Goal: Information Seeking & Learning: Learn about a topic

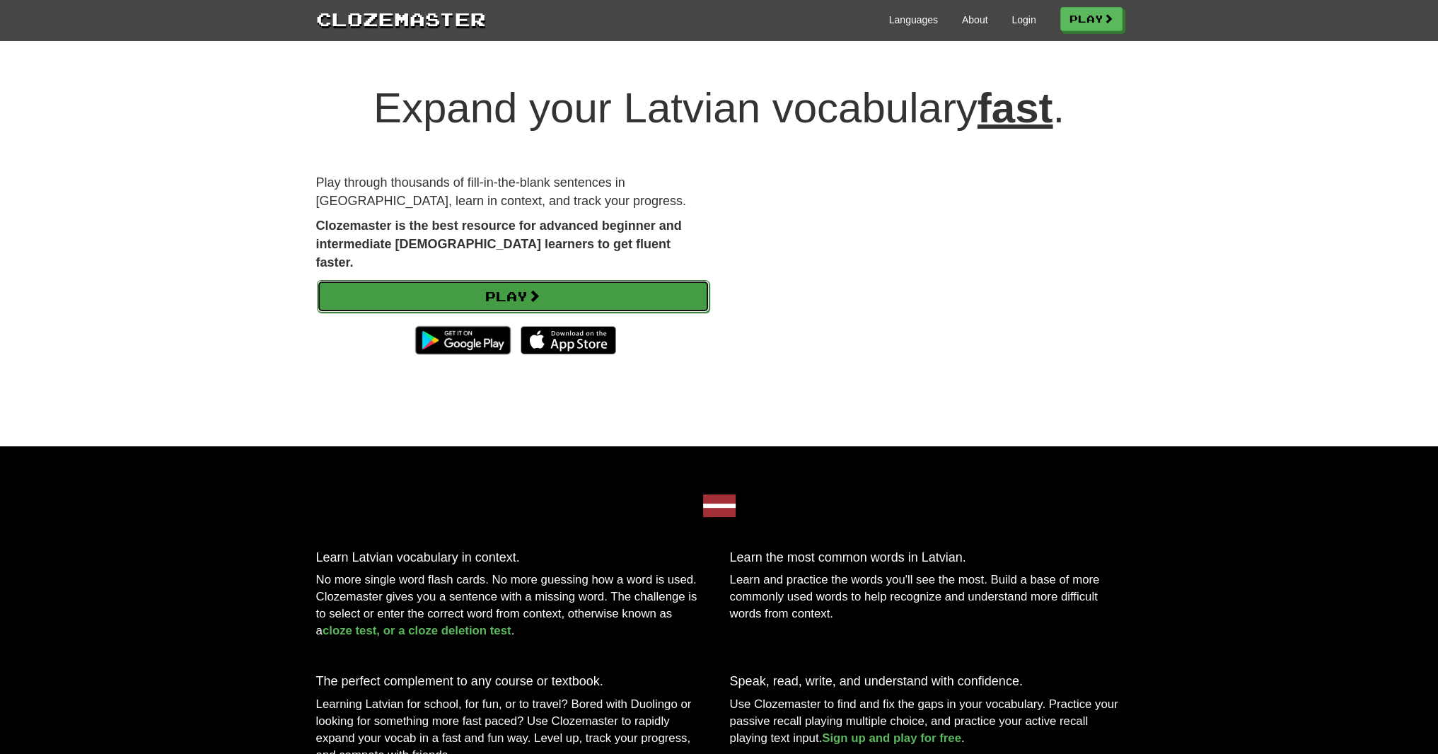
click at [528, 280] on link "Play" at bounding box center [513, 296] width 393 height 33
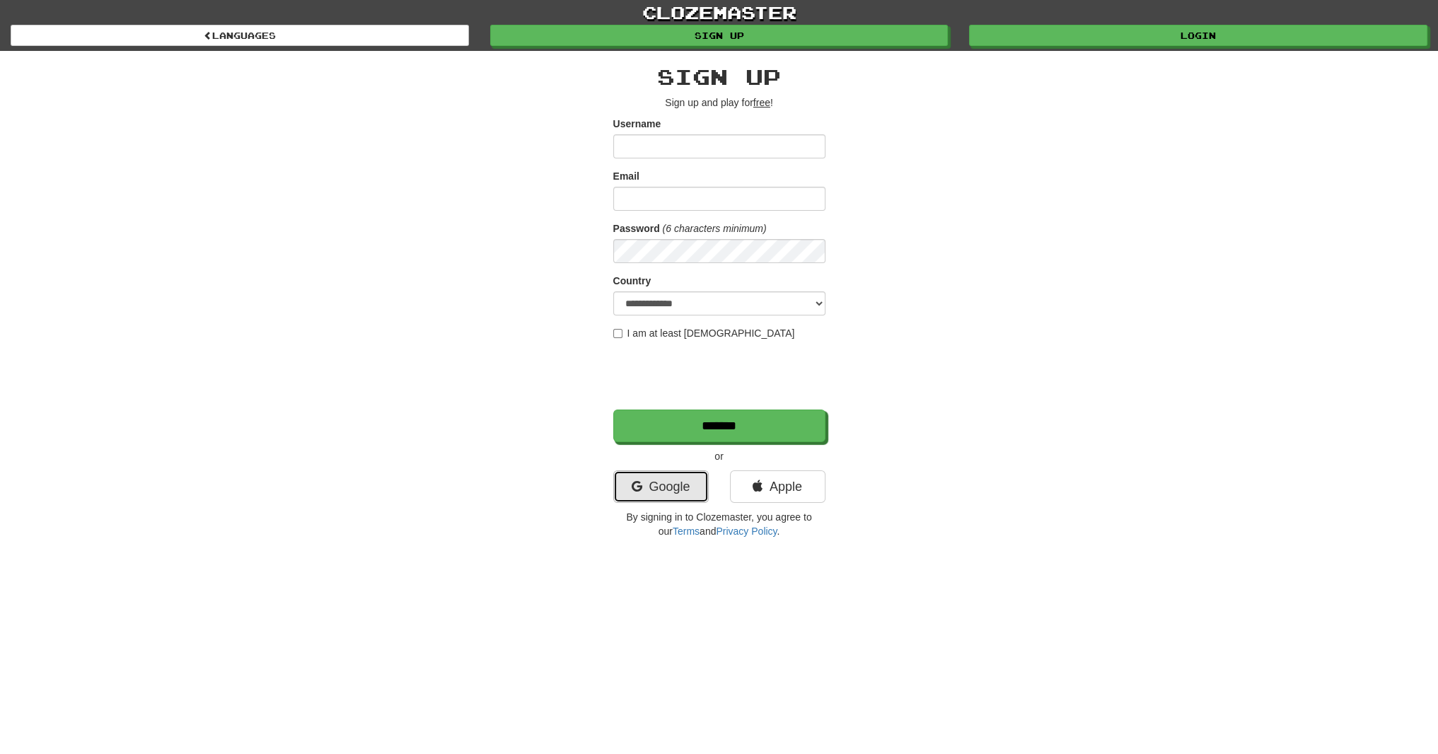
click at [674, 485] on link "Google" at bounding box center [660, 486] width 95 height 33
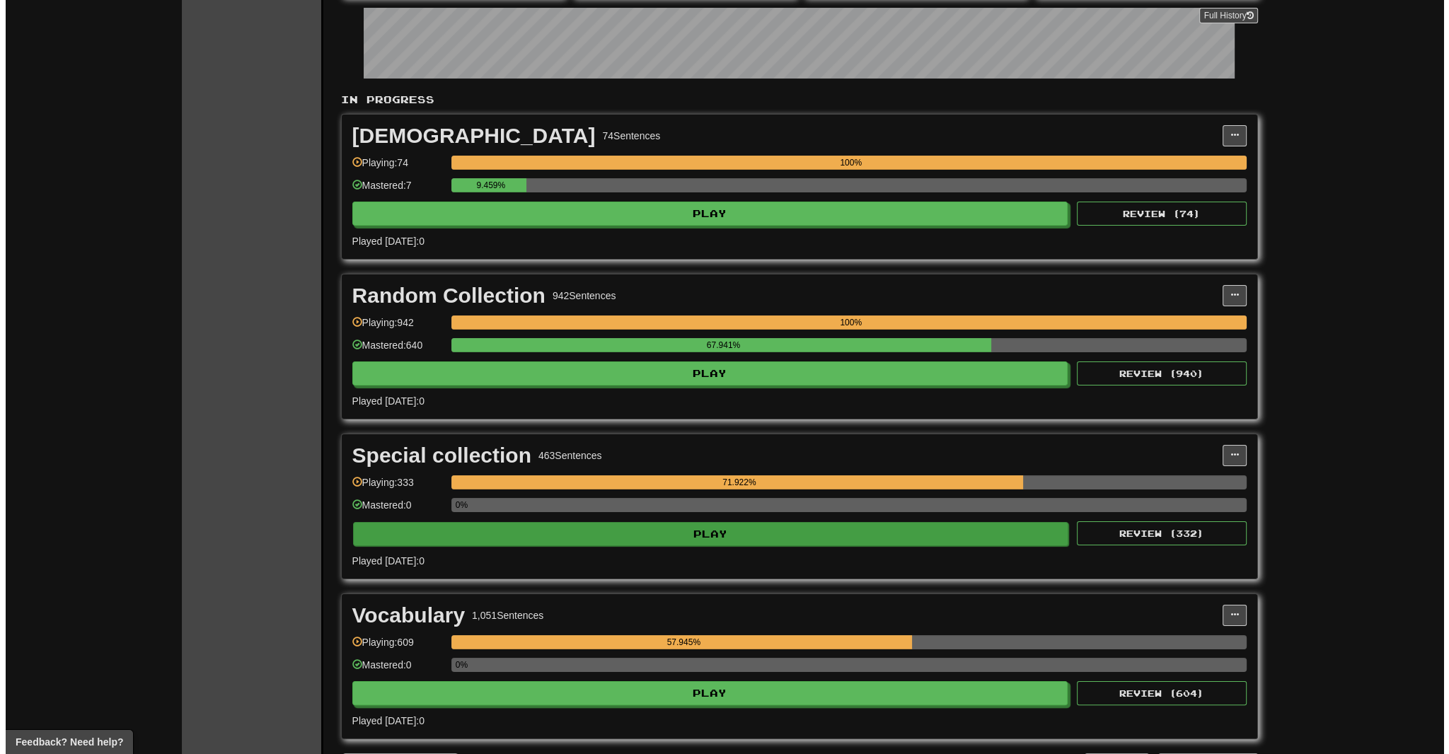
scroll to position [354, 0]
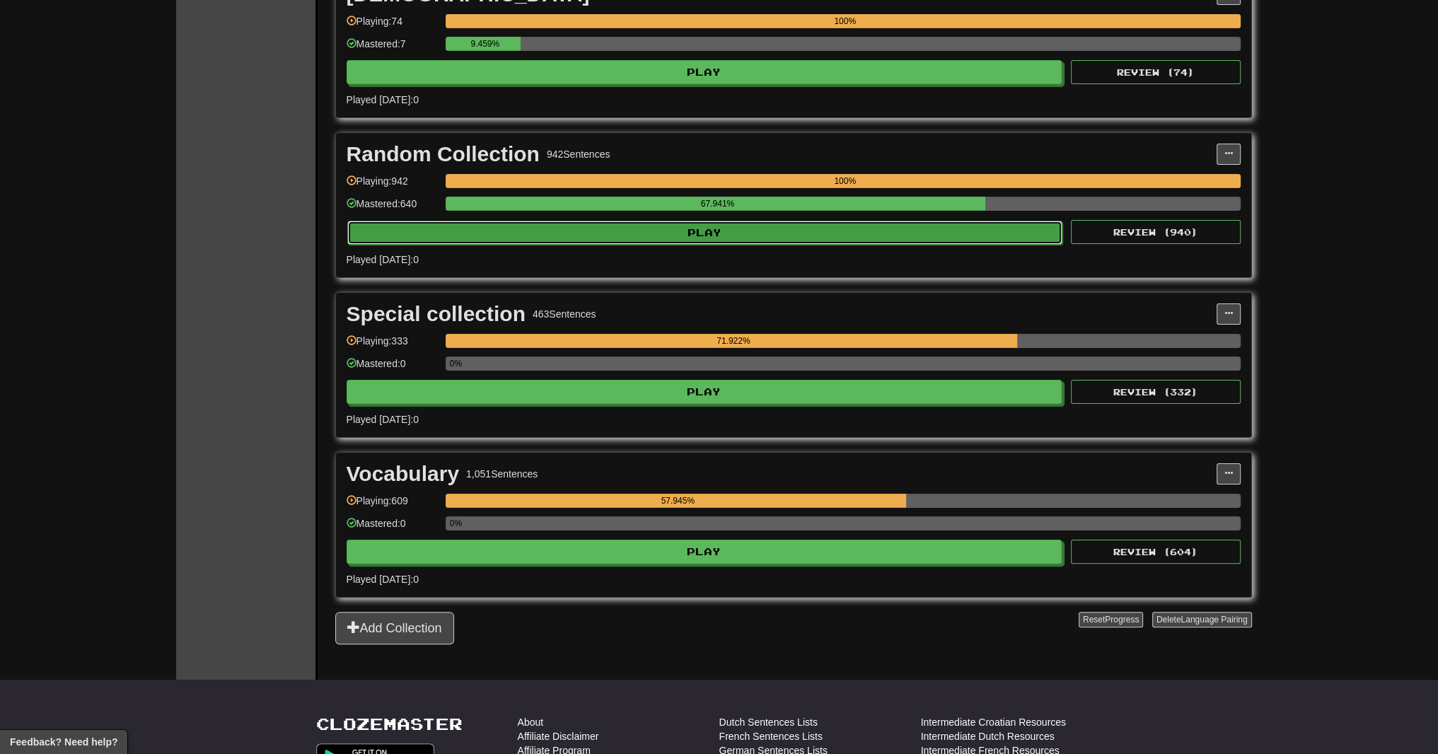
click at [733, 239] on button "Play" at bounding box center [705, 233] width 716 height 24
select select "***"
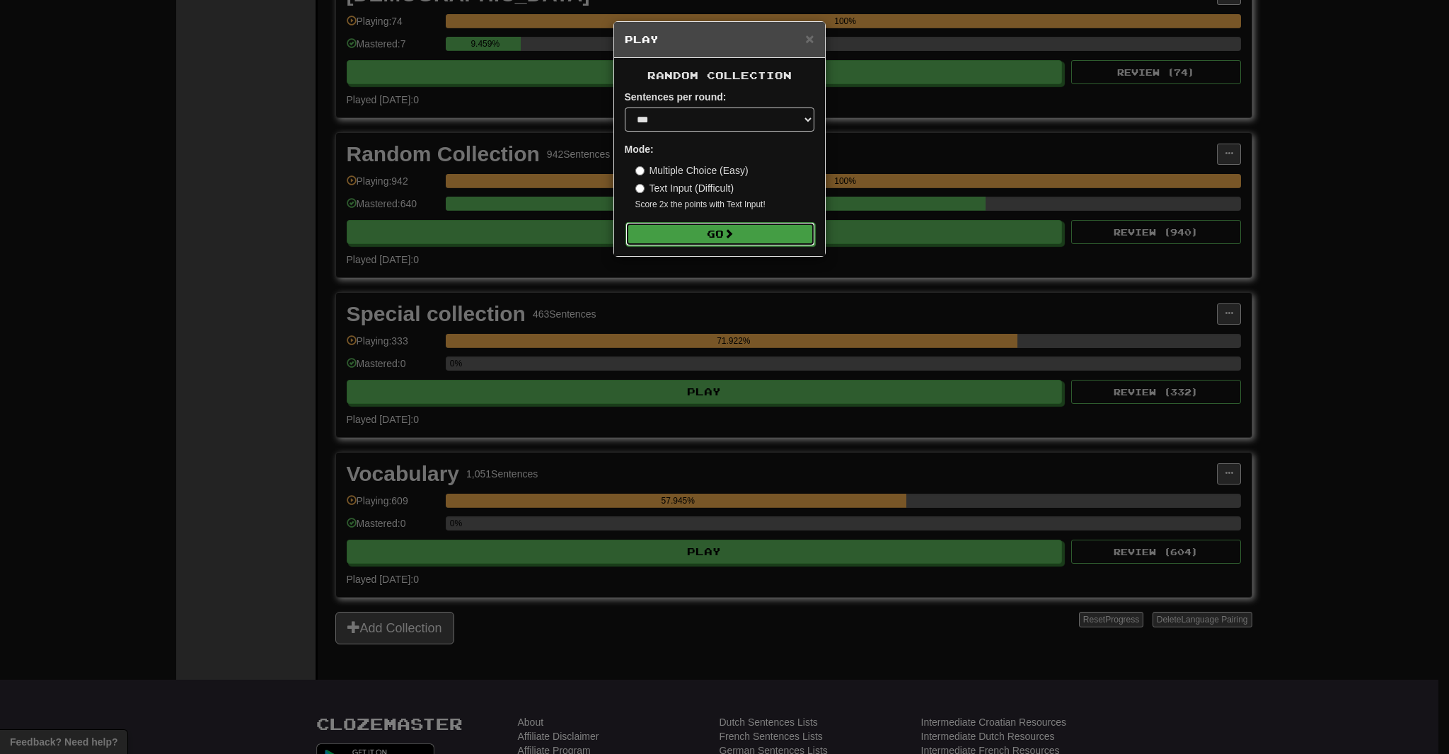
click at [734, 232] on span at bounding box center [729, 233] width 10 height 10
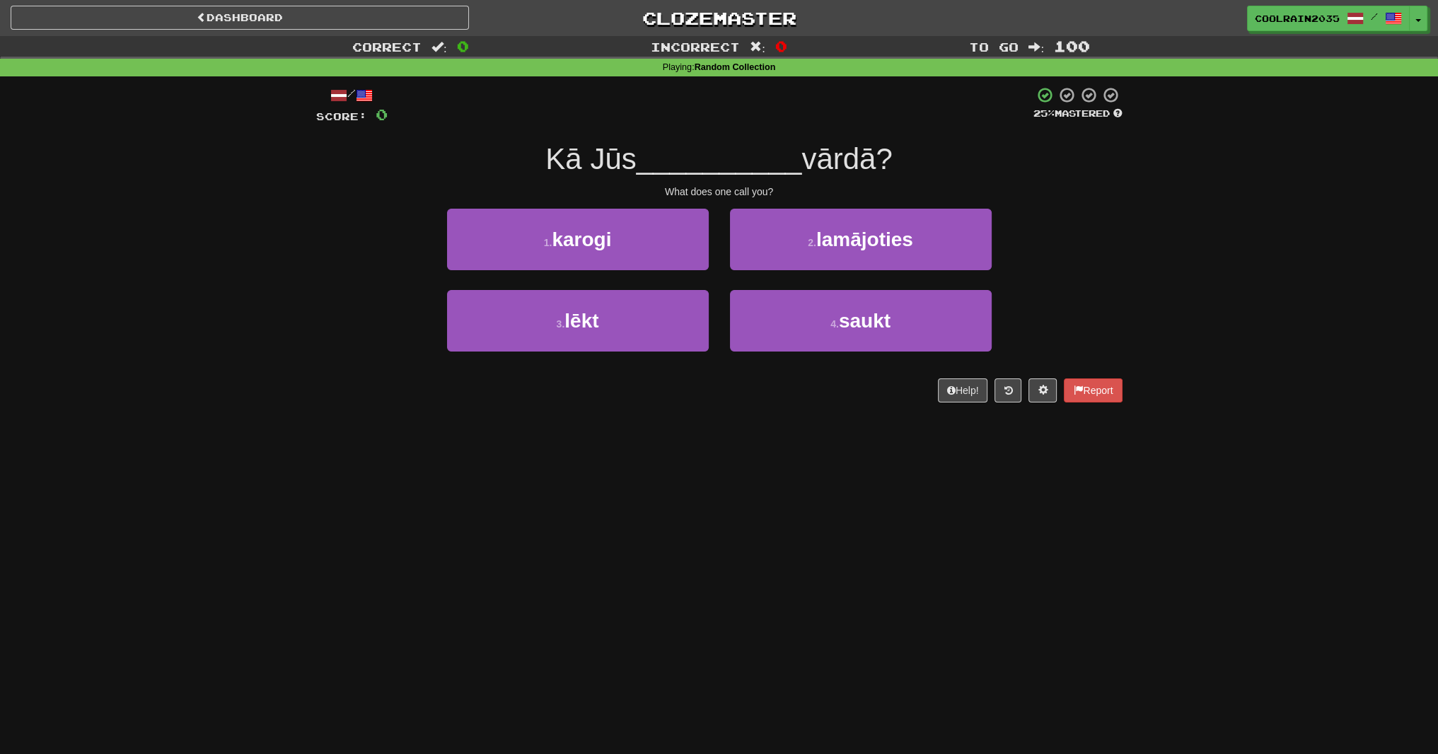
click at [539, 502] on div "Dashboard Clozemaster CoolRain2035 / Toggle Dropdown Dashboard Leaderboard Acti…" at bounding box center [719, 377] width 1438 height 754
click at [189, 240] on div "Correct : 0 Incorrect : 0 To go : 100 Playing : Random Collection / Score: 0 25…" at bounding box center [719, 229] width 1438 height 386
click at [393, 264] on div "1 . karogi 2 . lamājoties" at bounding box center [719, 249] width 849 height 81
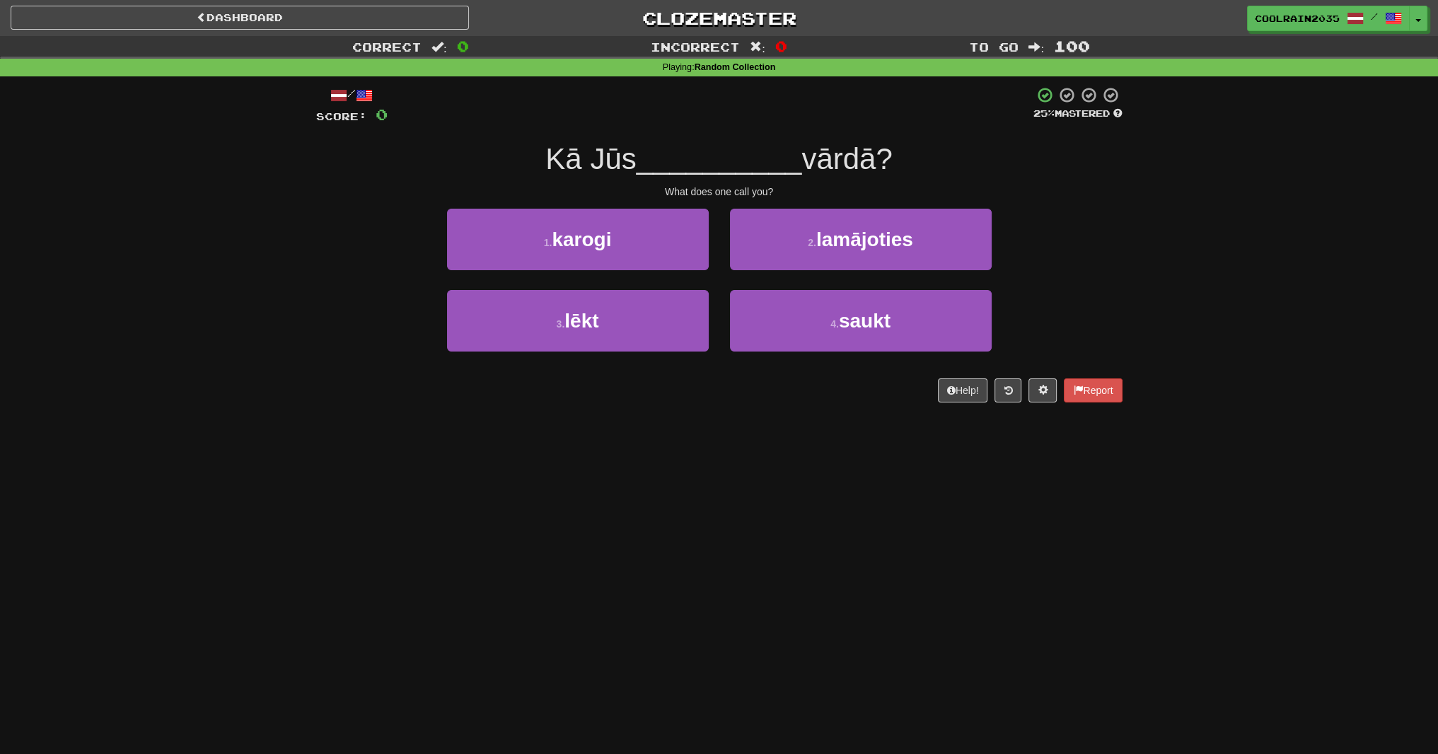
click at [550, 165] on span "Kā Jūs" at bounding box center [590, 158] width 91 height 33
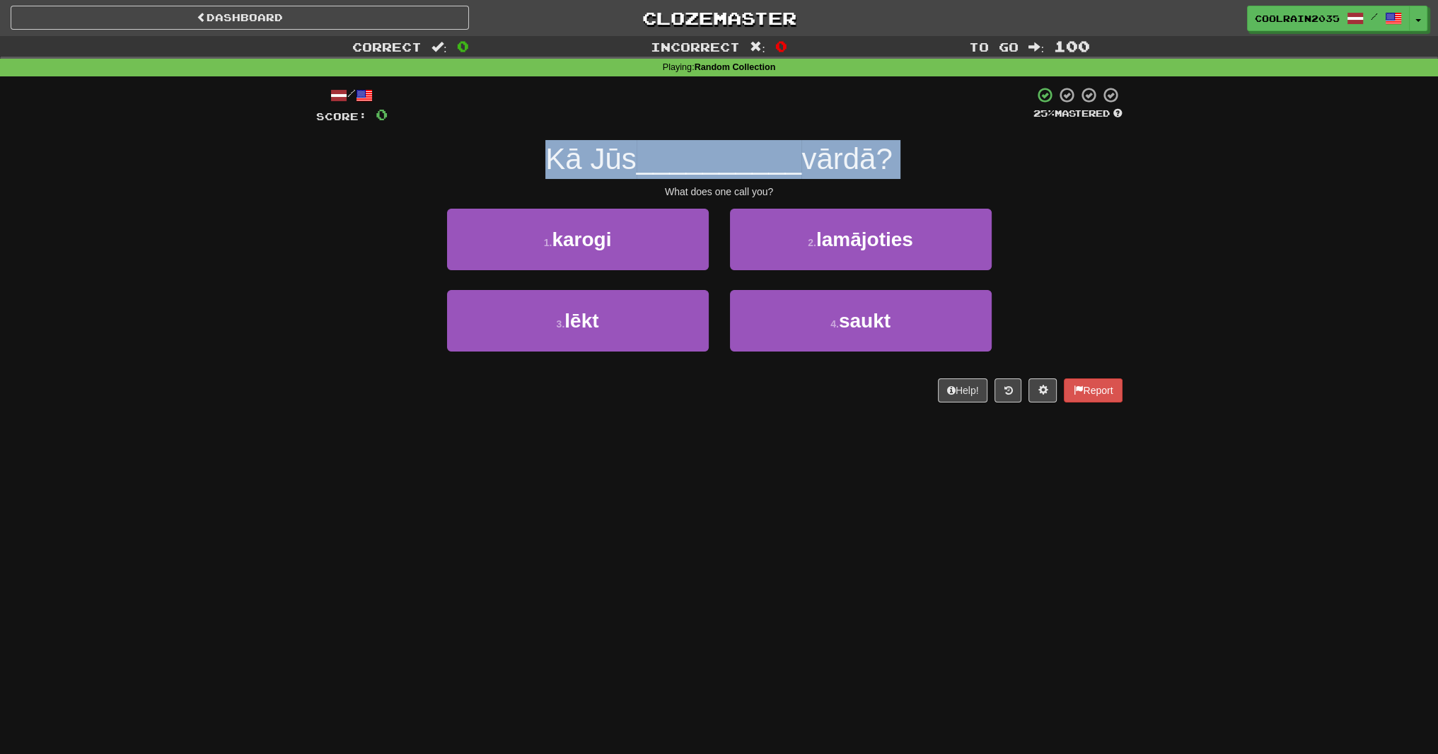
click at [550, 165] on span "Kā Jūs" at bounding box center [590, 158] width 91 height 33
click at [550, 166] on span "Kā Jūs" at bounding box center [590, 158] width 91 height 33
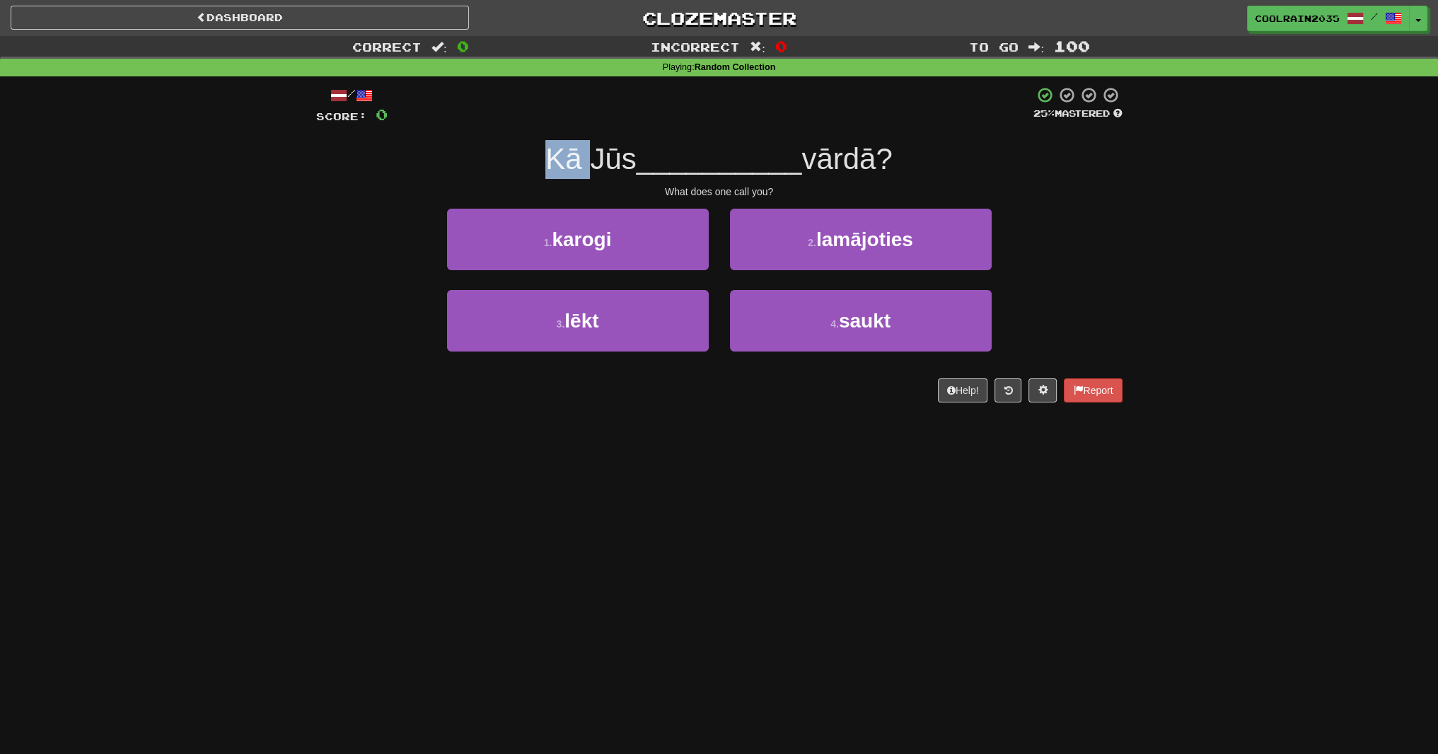
click at [550, 166] on span "Kā Jūs" at bounding box center [590, 158] width 91 height 33
click at [562, 161] on span "Kā Jūs" at bounding box center [590, 158] width 91 height 33
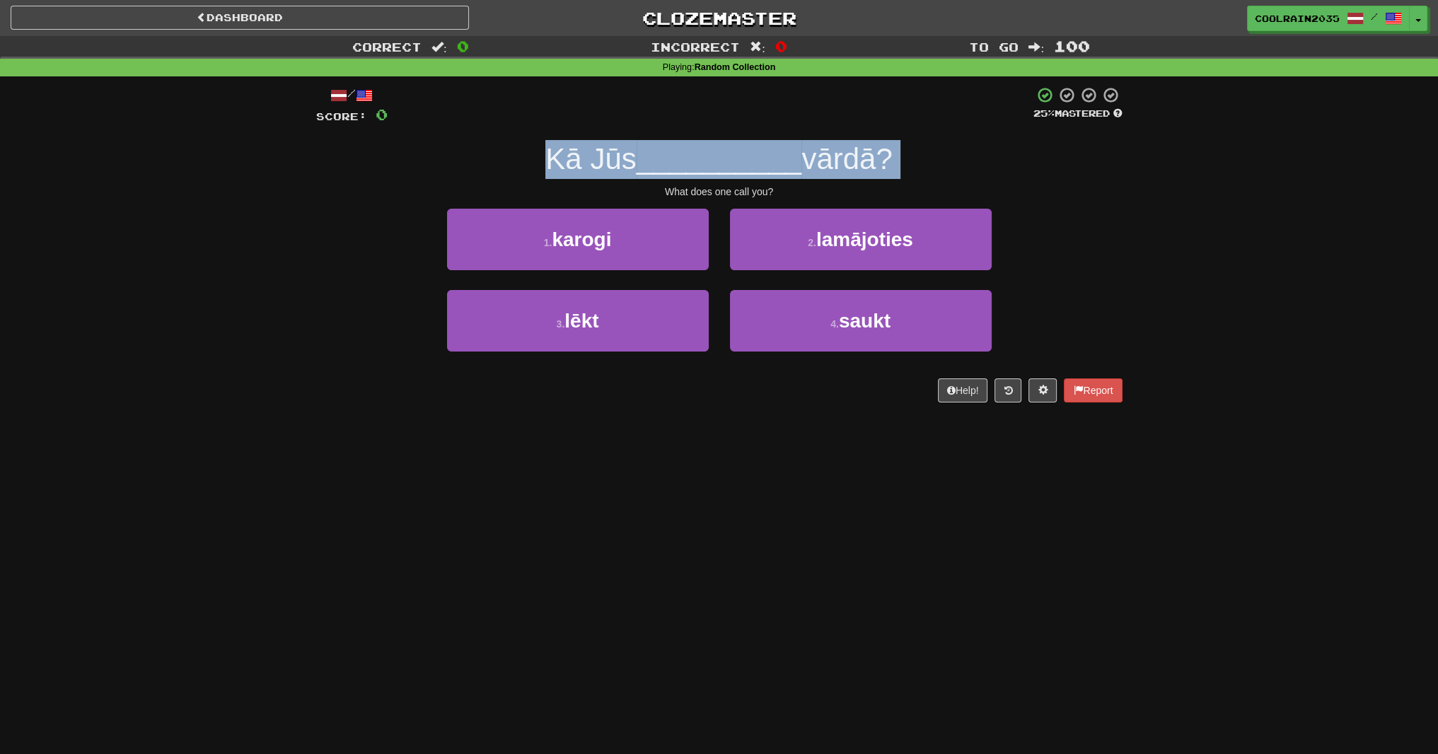
click at [562, 161] on span "Kā Jūs" at bounding box center [590, 158] width 91 height 33
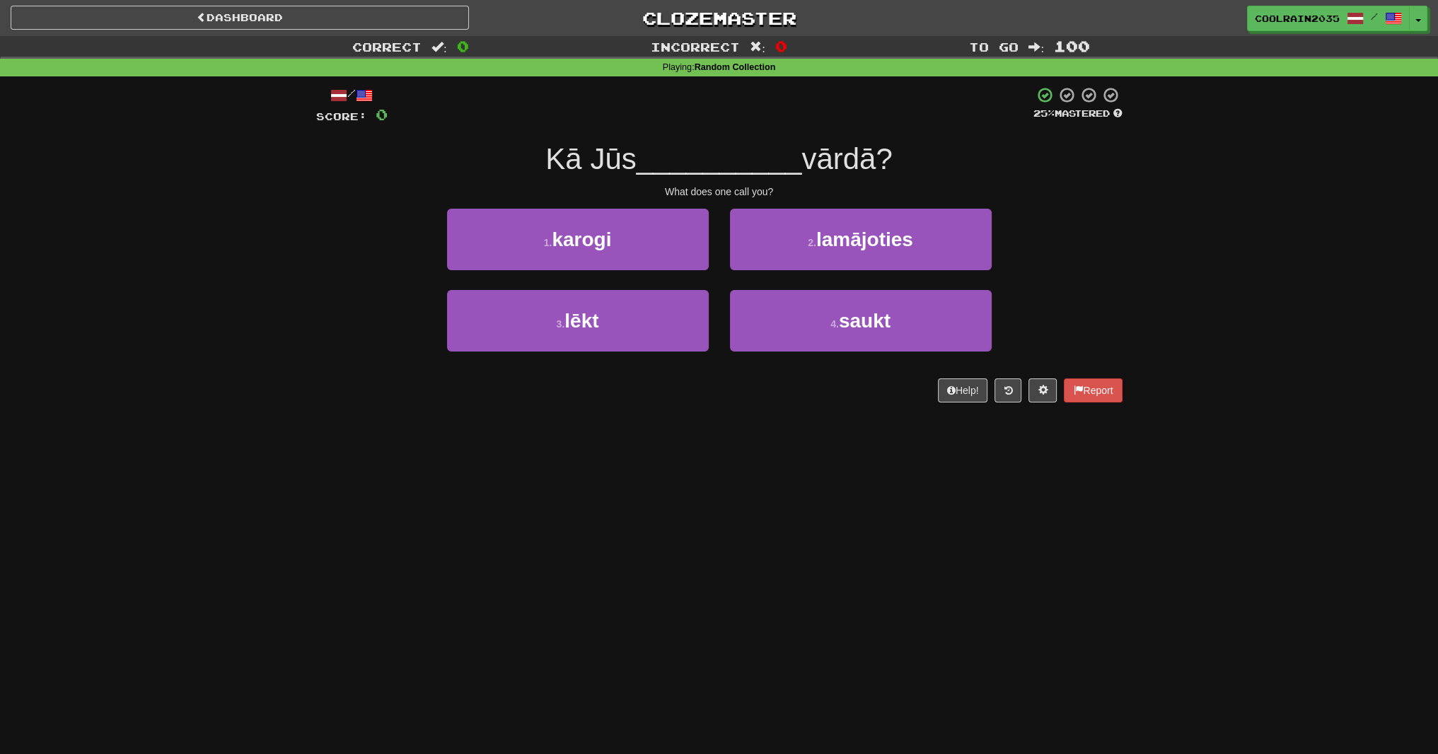
click at [347, 244] on div "1 . karogi 2 . lamājoties" at bounding box center [719, 249] width 849 height 81
click at [725, 155] on span "__________" at bounding box center [720, 158] width 166 height 33
click at [632, 166] on span "Kā Jūs" at bounding box center [590, 158] width 91 height 33
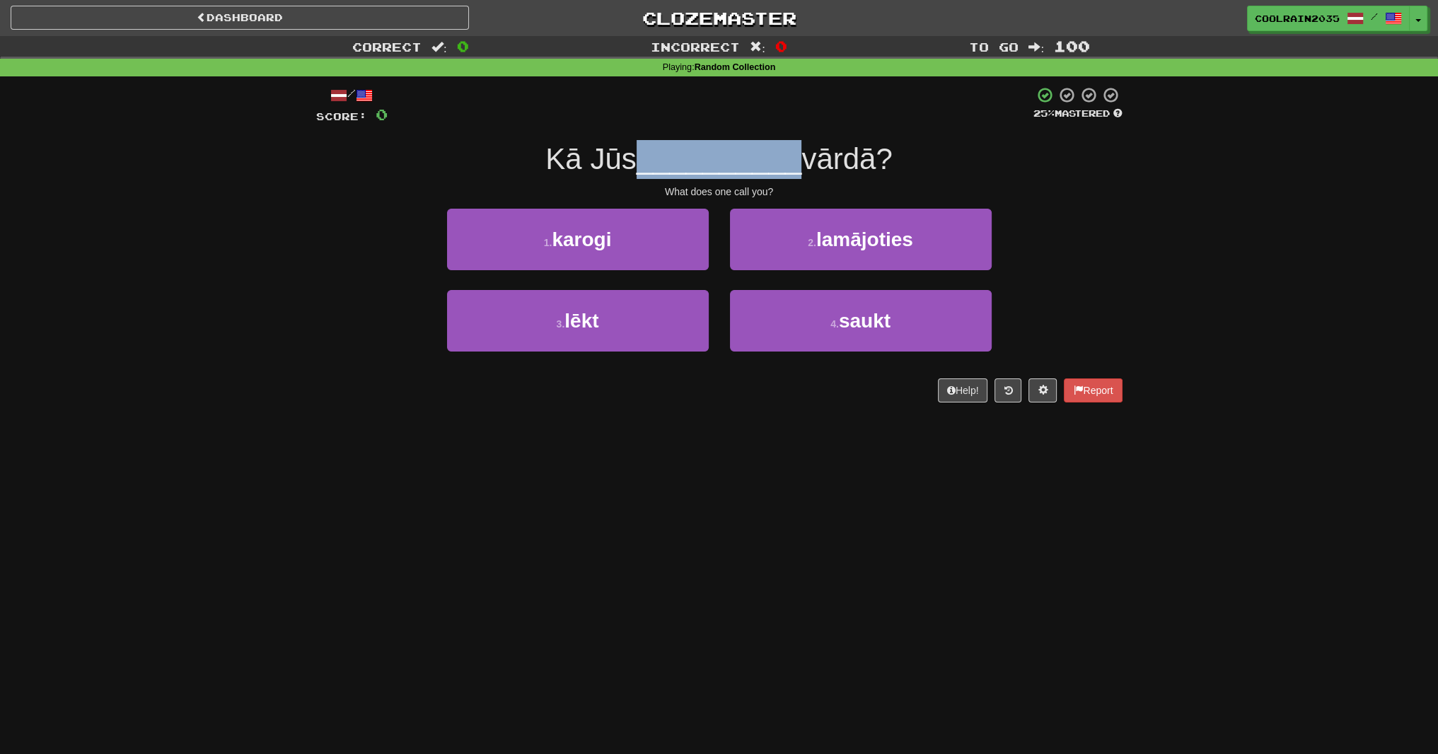
drag, startPoint x: 634, startPoint y: 166, endPoint x: 803, endPoint y: 149, distance: 169.9
click at [803, 149] on div "Kā Jūs __________ vārdā?" at bounding box center [719, 159] width 806 height 39
click at [766, 155] on span "__________" at bounding box center [720, 158] width 166 height 33
click at [627, 170] on span "Kā Jūs" at bounding box center [590, 158] width 91 height 33
click at [710, 170] on span "__________" at bounding box center [720, 158] width 166 height 33
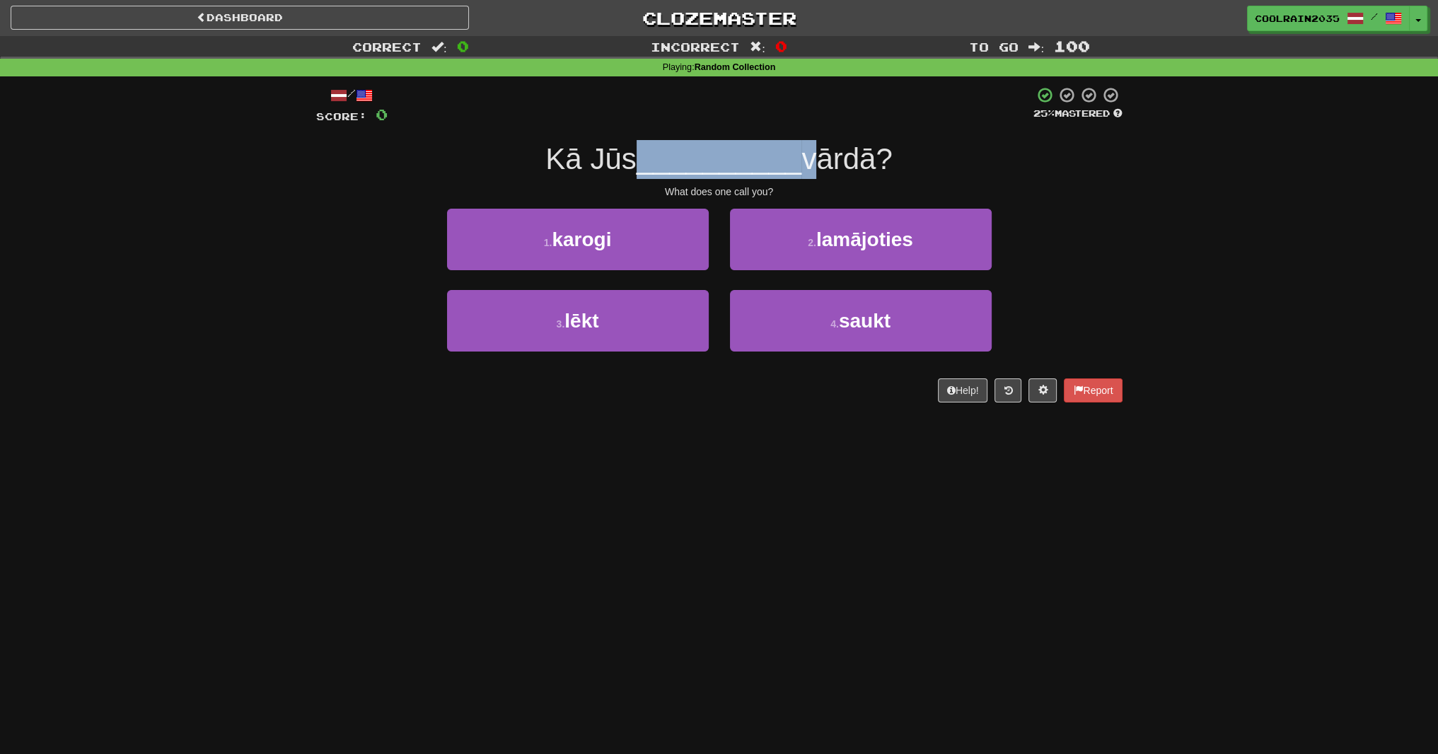
click at [710, 170] on span "__________" at bounding box center [720, 158] width 166 height 33
click at [650, 158] on span "__________" at bounding box center [720, 158] width 166 height 33
drag, startPoint x: 636, startPoint y: 160, endPoint x: 804, endPoint y: 159, distance: 167.6
click at [804, 159] on div "Kā Jūs __________ vārdā?" at bounding box center [719, 159] width 806 height 39
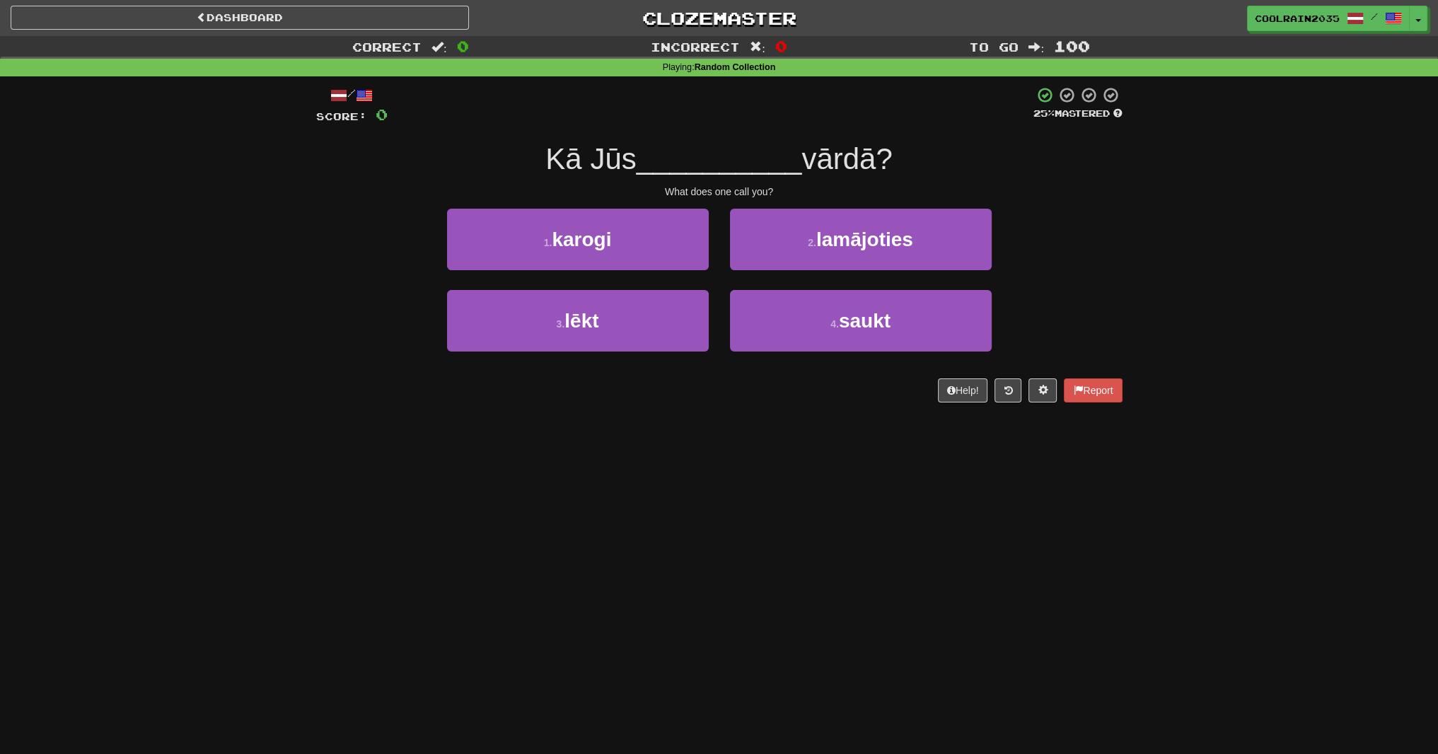
click at [874, 173] on span "vārdā?" at bounding box center [846, 158] width 91 height 33
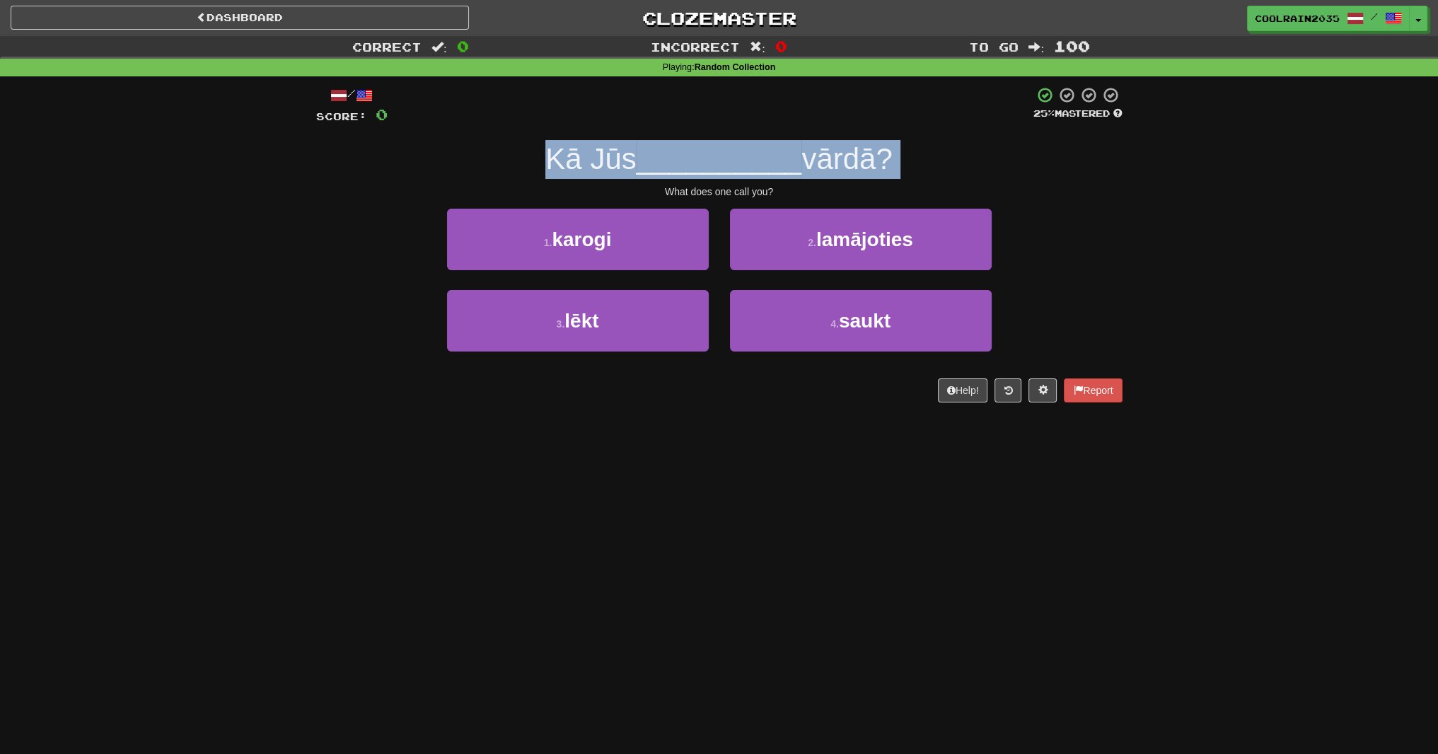
click at [874, 173] on span "vārdā?" at bounding box center [846, 158] width 91 height 33
click at [860, 168] on span "vārdā?" at bounding box center [846, 158] width 91 height 33
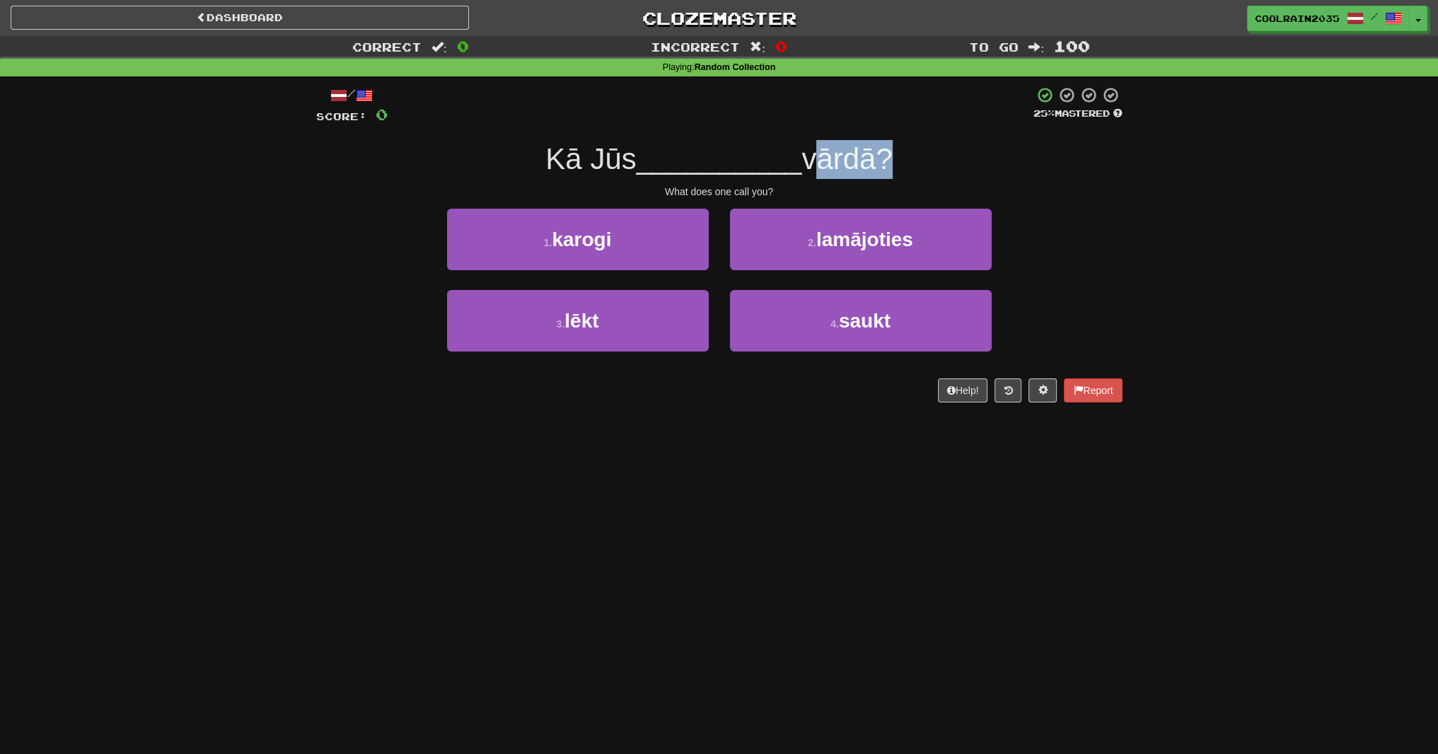
click at [860, 168] on span "vārdā?" at bounding box center [846, 158] width 91 height 33
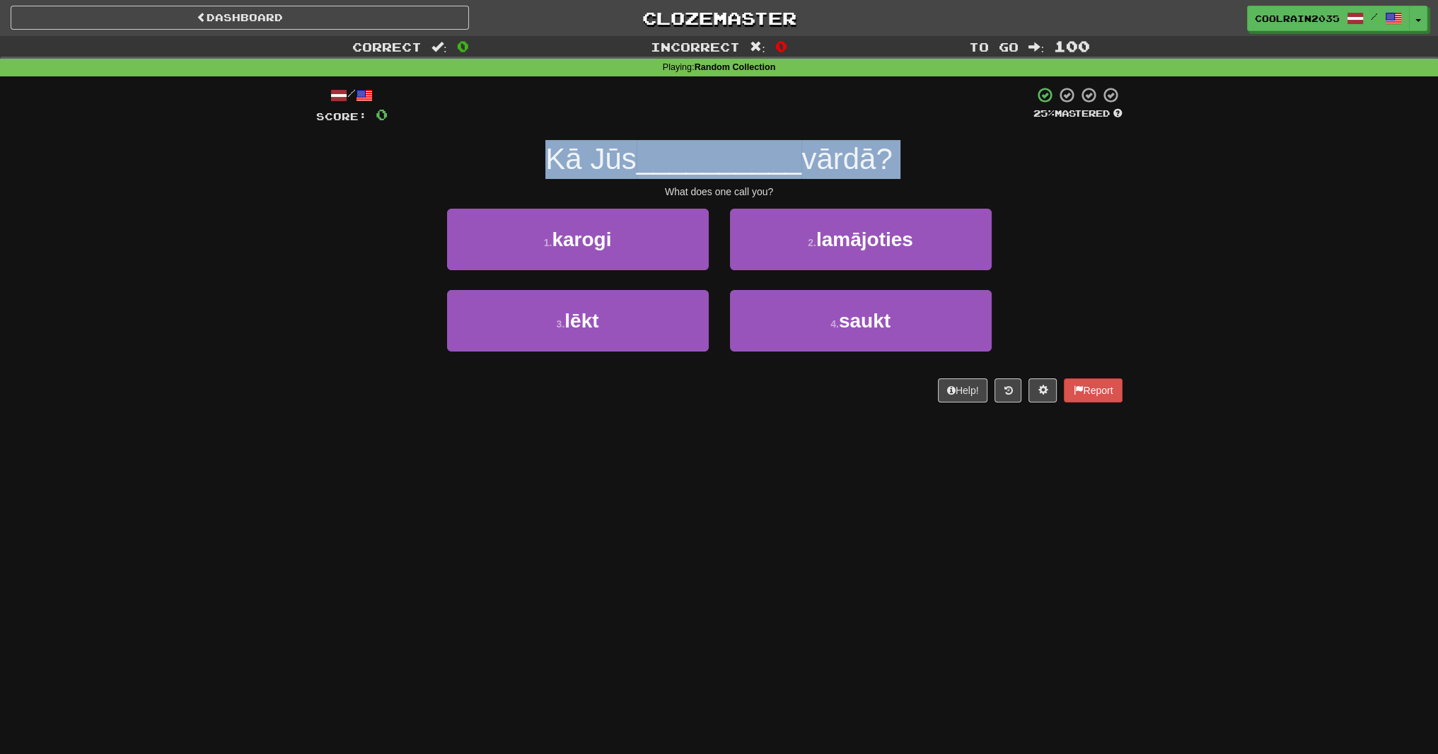
click at [860, 168] on span "vārdā?" at bounding box center [846, 158] width 91 height 33
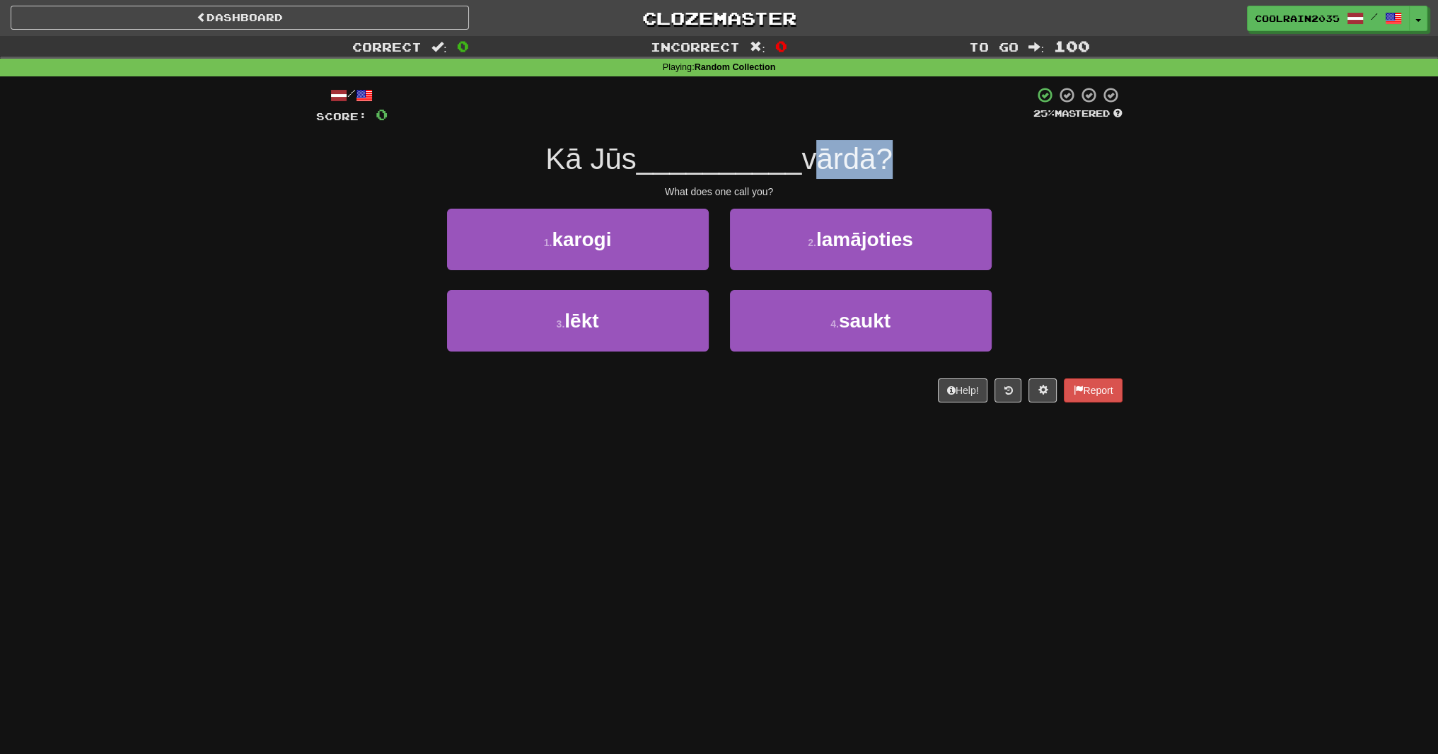
click at [860, 168] on span "vārdā?" at bounding box center [846, 158] width 91 height 33
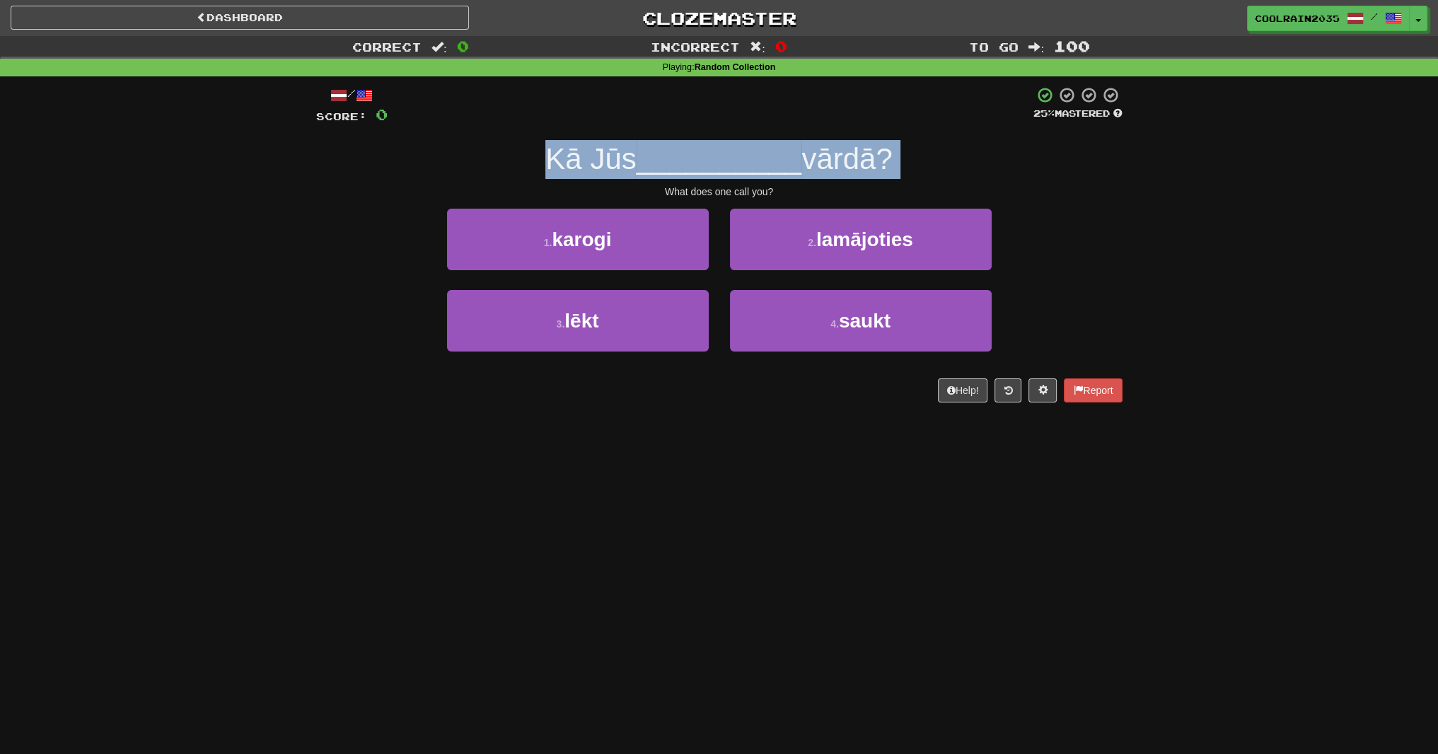
click at [860, 168] on span "vārdā?" at bounding box center [846, 158] width 91 height 33
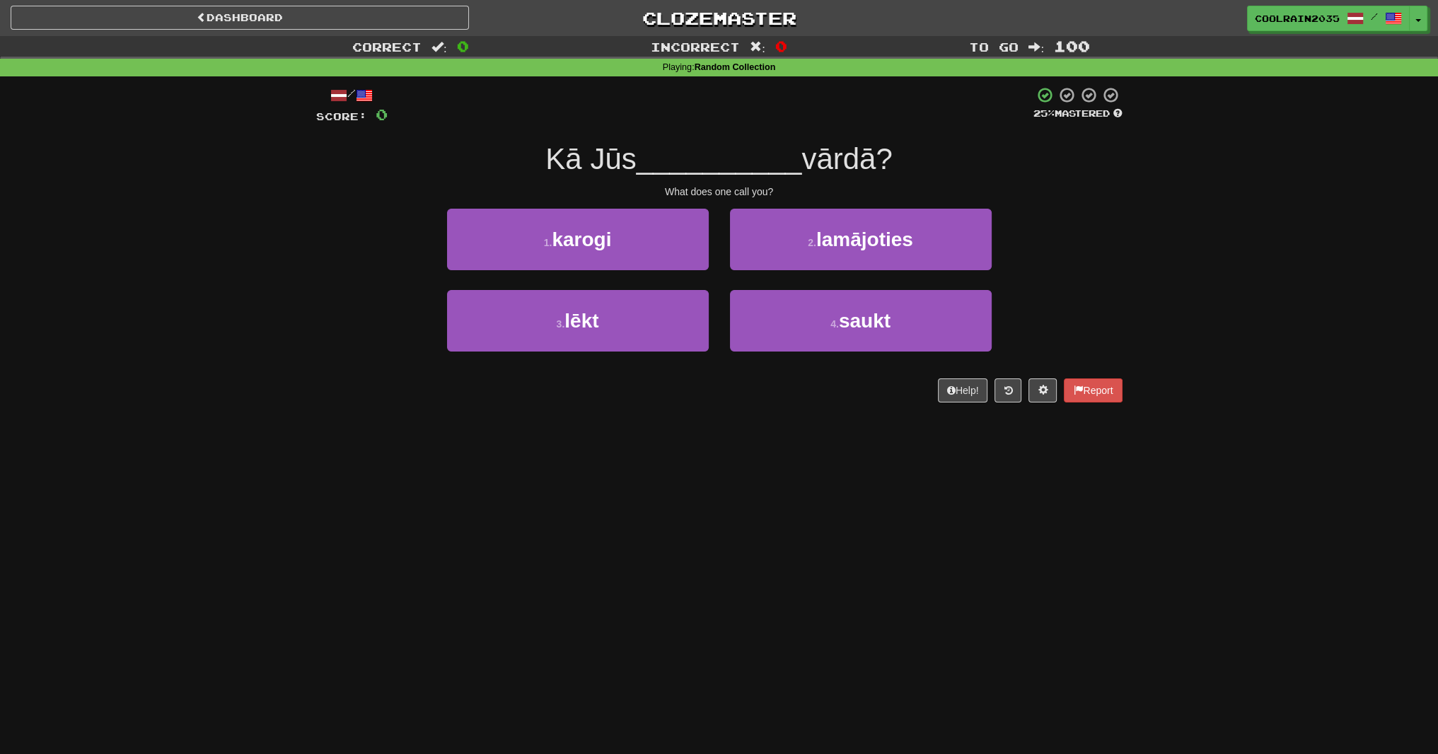
click at [743, 173] on span "__________" at bounding box center [720, 158] width 166 height 33
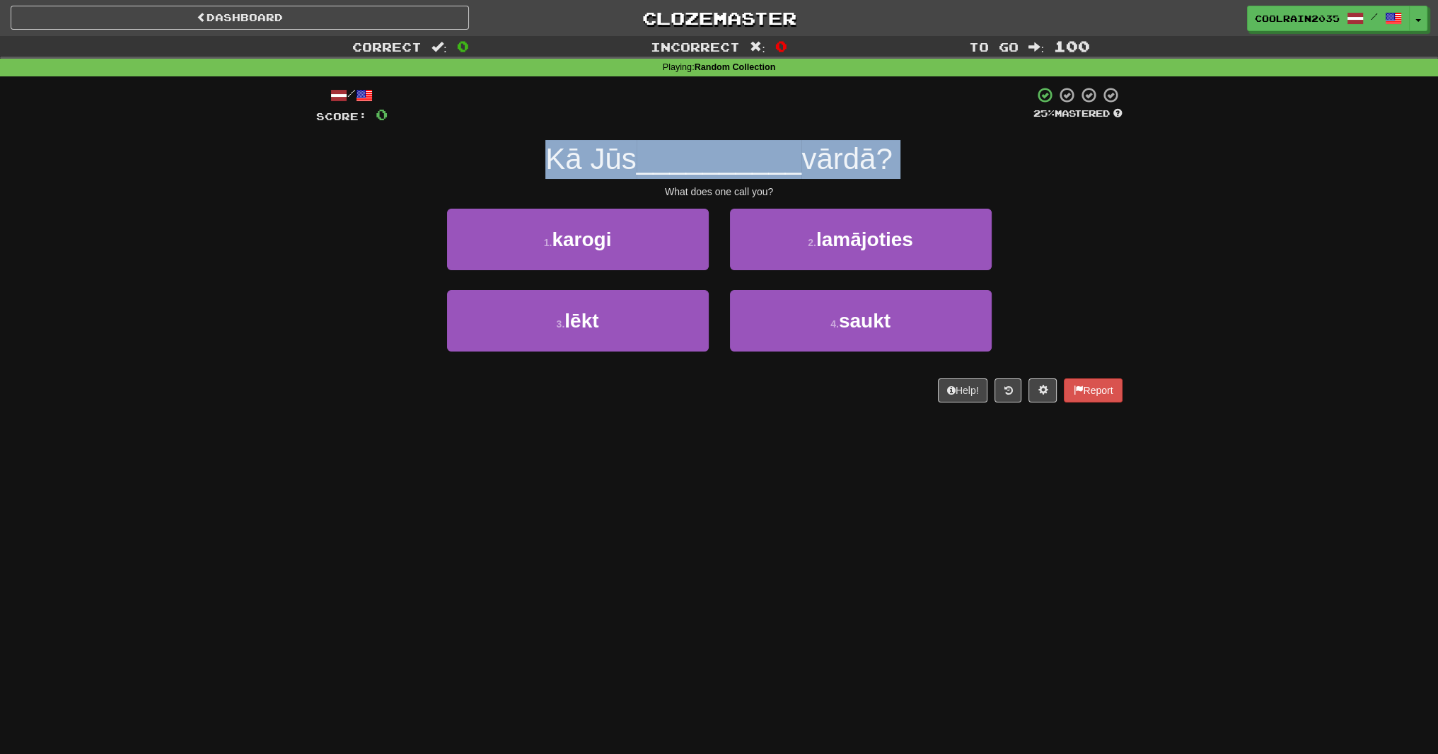
click at [743, 173] on span "__________" at bounding box center [720, 158] width 166 height 33
click at [640, 171] on span "__________" at bounding box center [720, 158] width 166 height 33
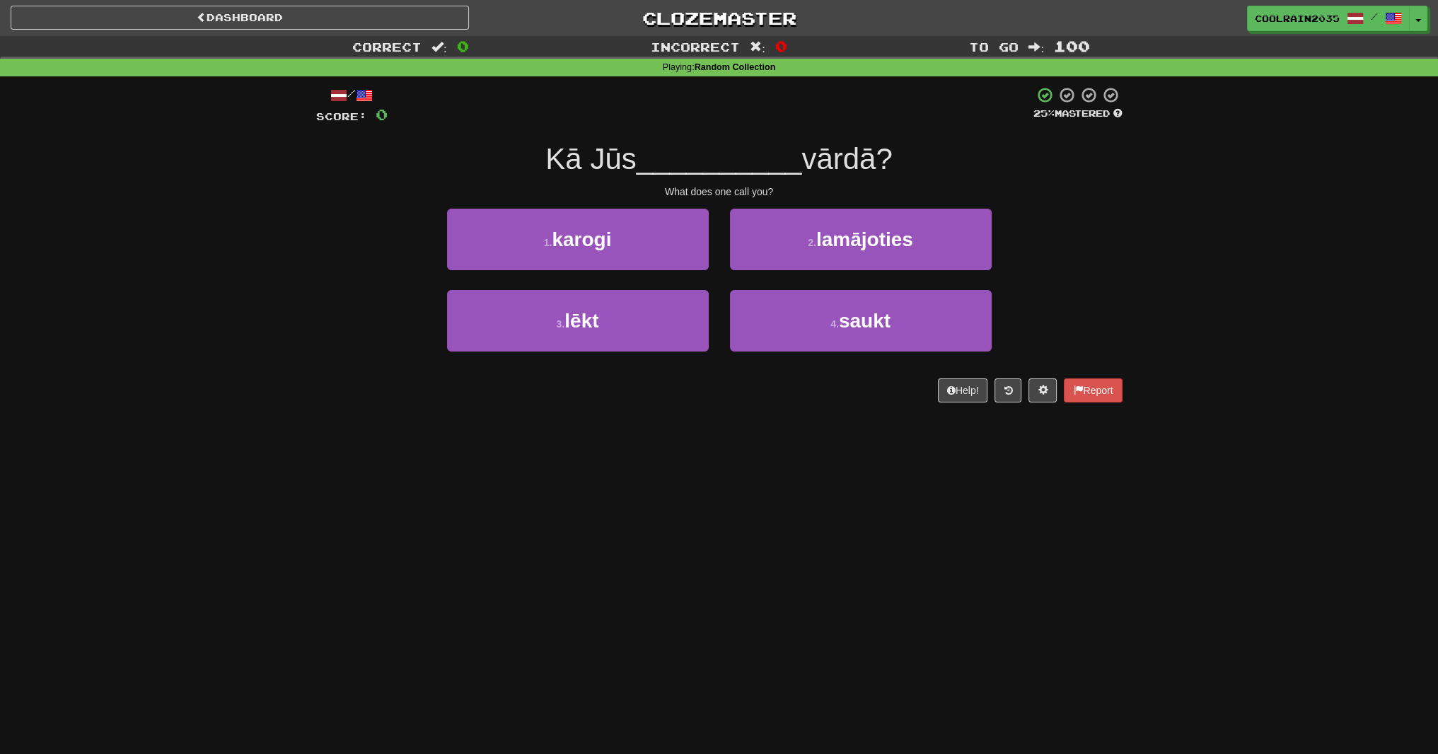
click at [573, 168] on span "Kā Jūs" at bounding box center [590, 158] width 91 height 33
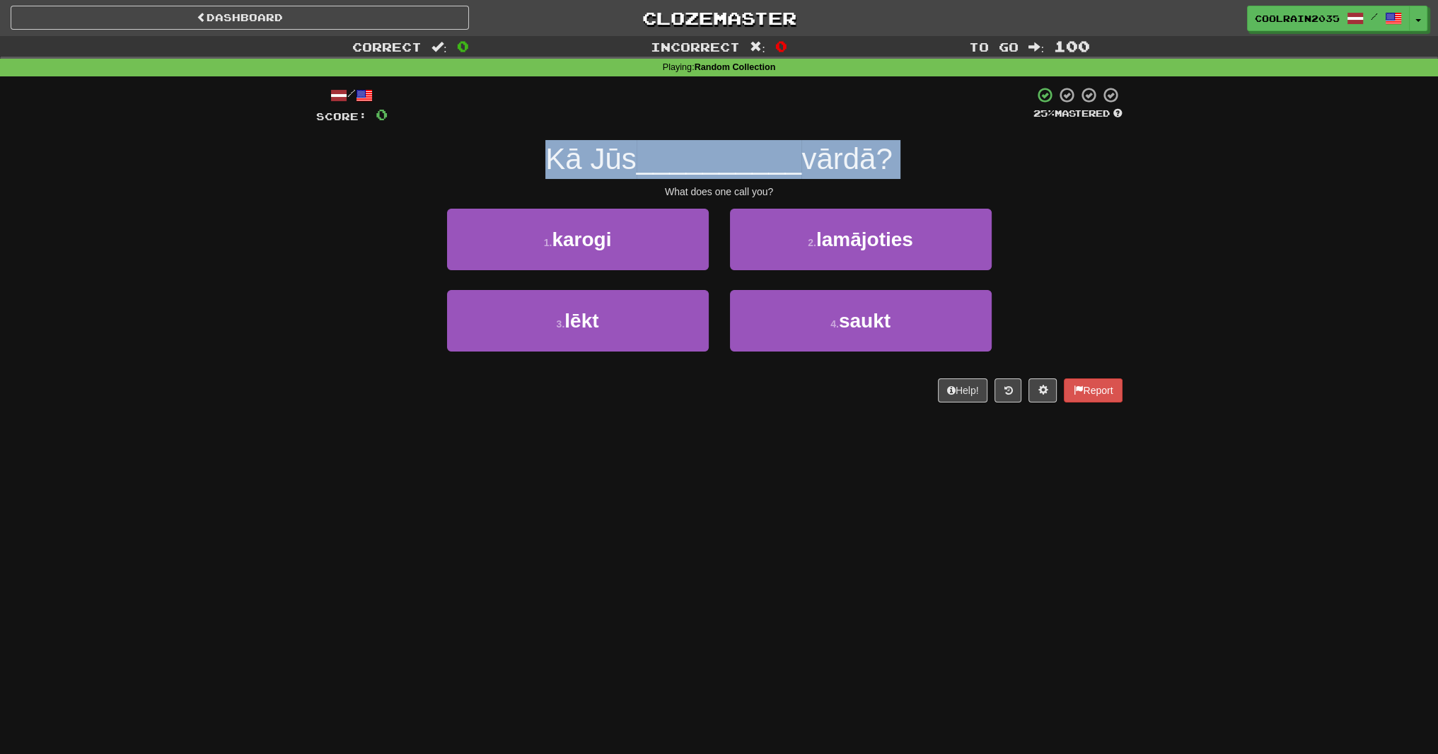
click at [573, 168] on span "Kā Jūs" at bounding box center [590, 158] width 91 height 33
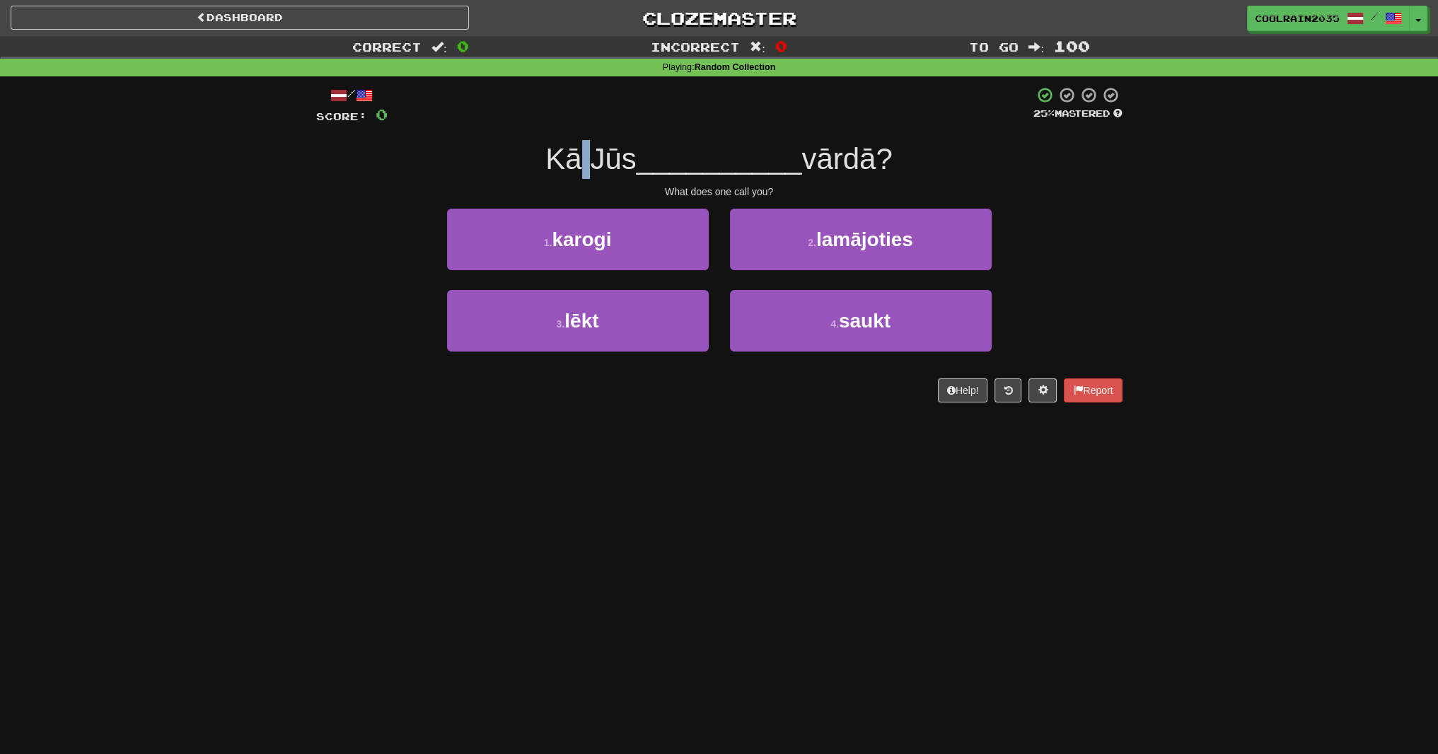
click at [573, 168] on span "Kā Jūs" at bounding box center [590, 158] width 91 height 33
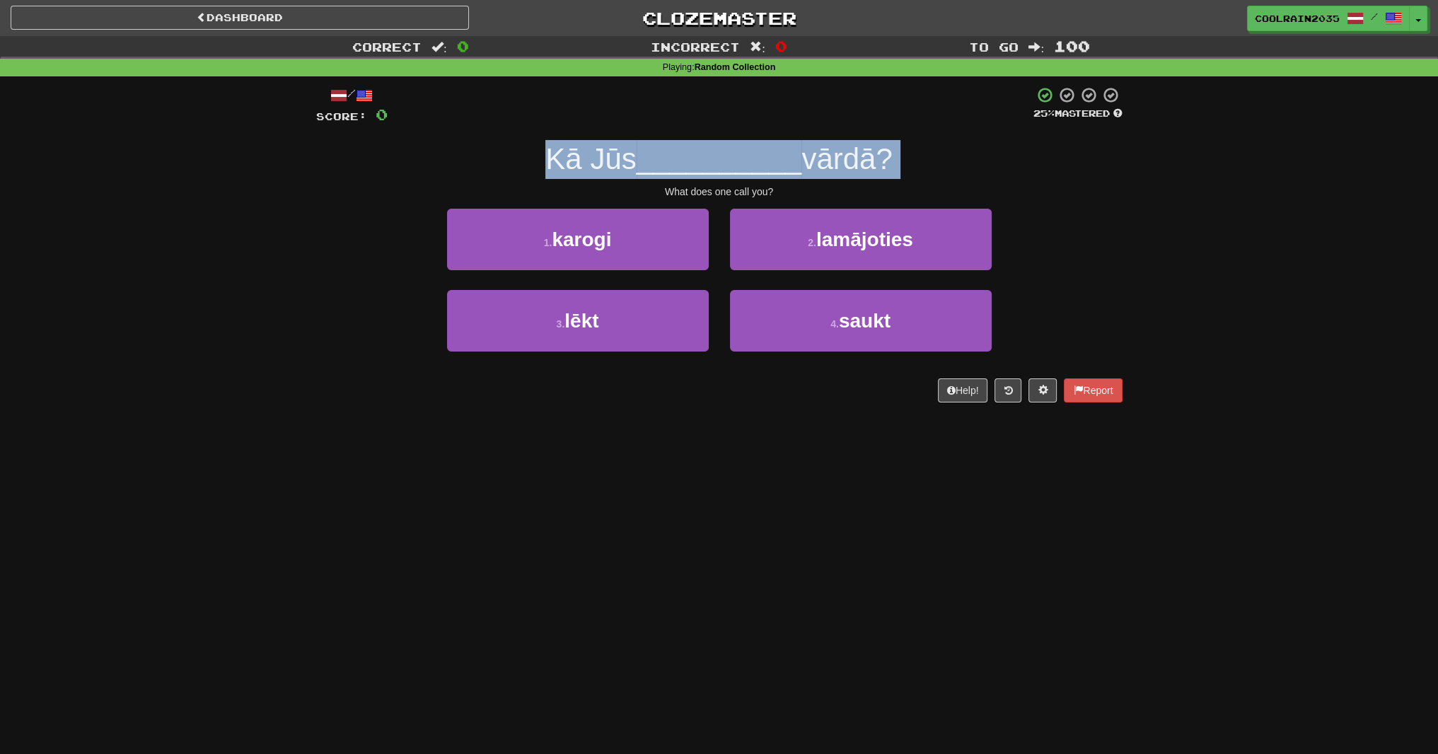
click at [573, 168] on span "Kā Jūs" at bounding box center [590, 158] width 91 height 33
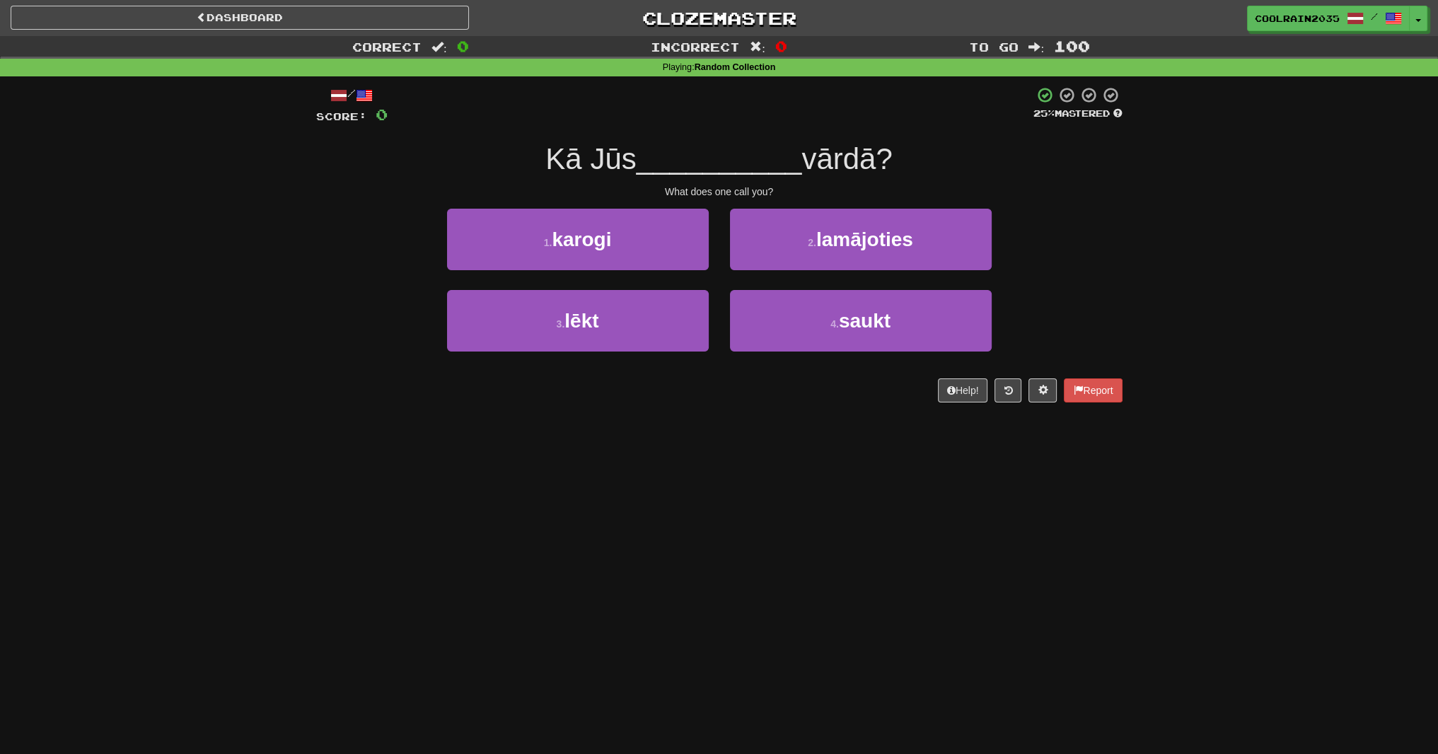
click at [141, 175] on div "Correct : 0 Incorrect : 0 To go : 100 Playing : Random Collection / Score: 0 25…" at bounding box center [719, 229] width 1438 height 386
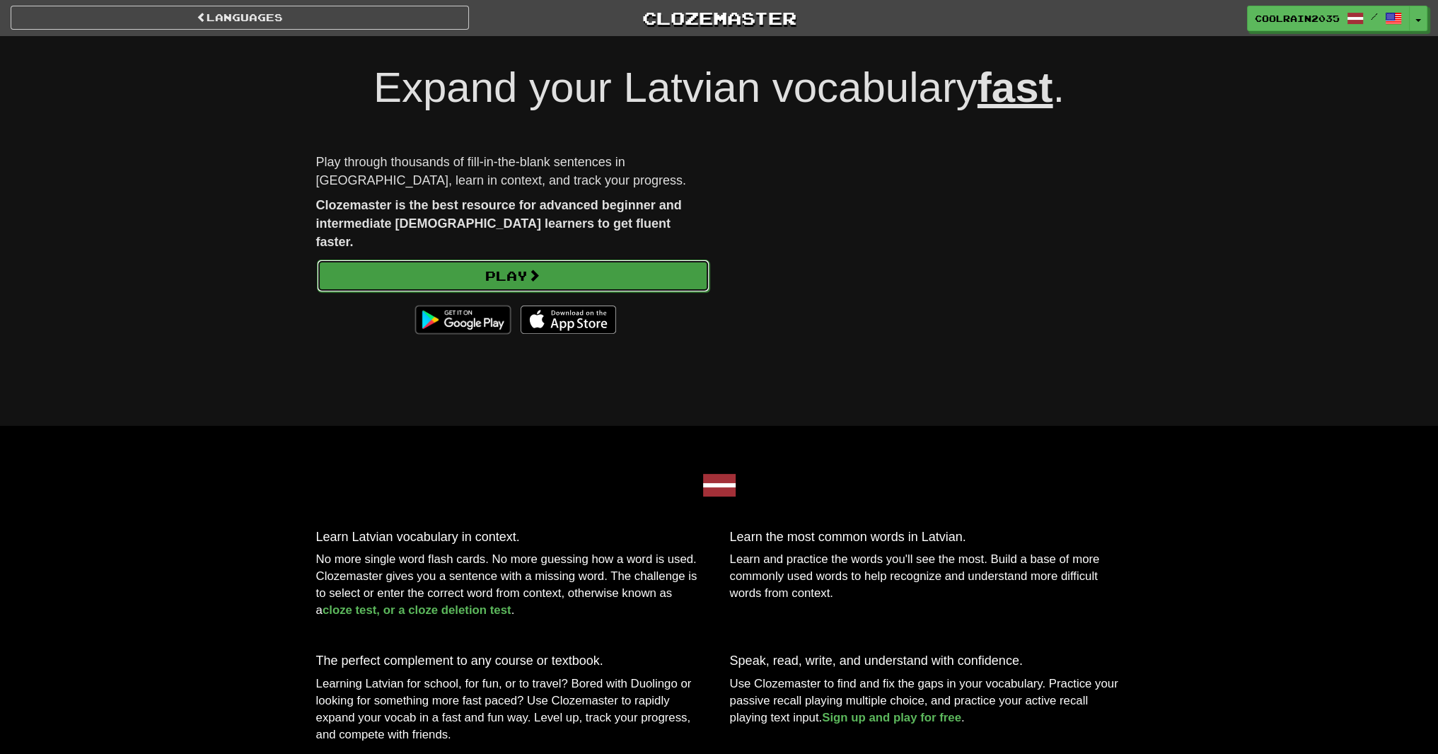
click at [560, 260] on link "Play" at bounding box center [513, 276] width 393 height 33
click at [408, 260] on link "Play" at bounding box center [513, 276] width 393 height 33
click at [512, 260] on link "Play" at bounding box center [513, 276] width 393 height 33
click at [516, 260] on link "Play" at bounding box center [513, 276] width 393 height 33
click at [608, 262] on link "Play" at bounding box center [513, 276] width 393 height 33
